Goal: Task Accomplishment & Management: Manage account settings

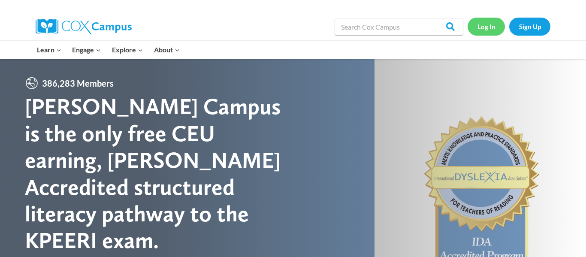
click at [485, 30] on link "Log In" at bounding box center [486, 27] width 37 height 18
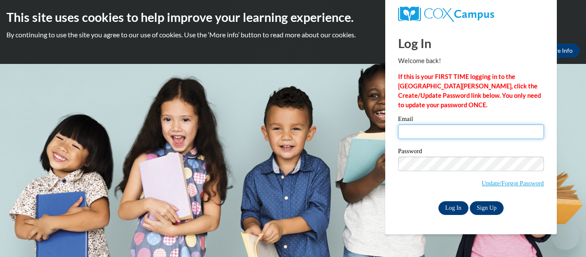
type input "[EMAIL_ADDRESS][DOMAIN_NAME]"
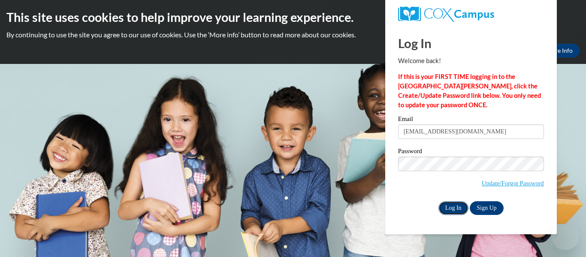
click at [451, 208] on input "Log In" at bounding box center [454, 208] width 30 height 14
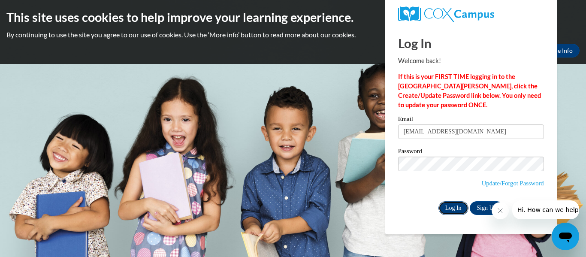
click at [449, 206] on input "Log In" at bounding box center [454, 208] width 30 height 14
